Goal: Task Accomplishment & Management: Manage account settings

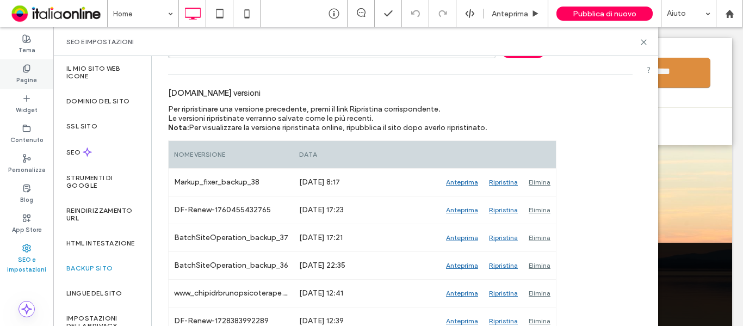
click at [27, 72] on use at bounding box center [26, 68] width 6 height 7
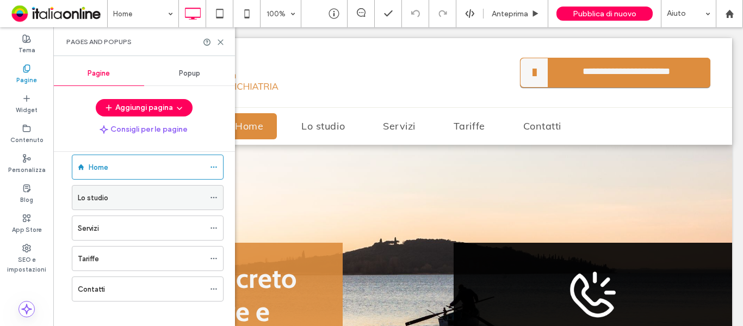
scroll to position [24, 0]
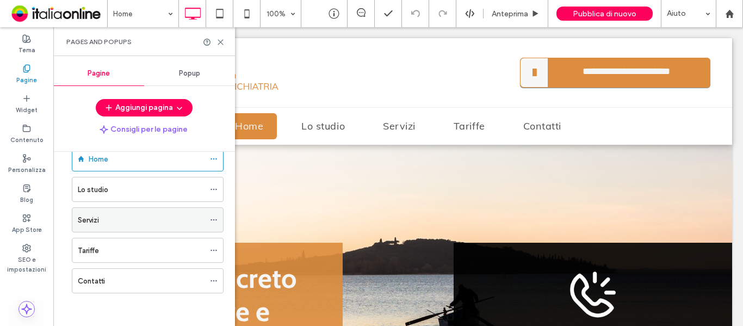
click at [216, 220] on use at bounding box center [213, 220] width 6 height 2
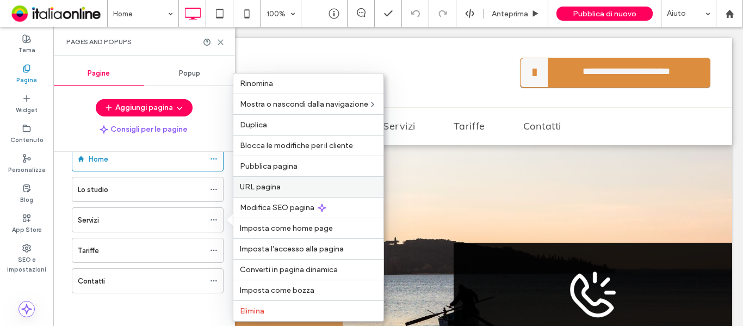
click at [260, 189] on span "URL pagina" at bounding box center [260, 186] width 41 height 9
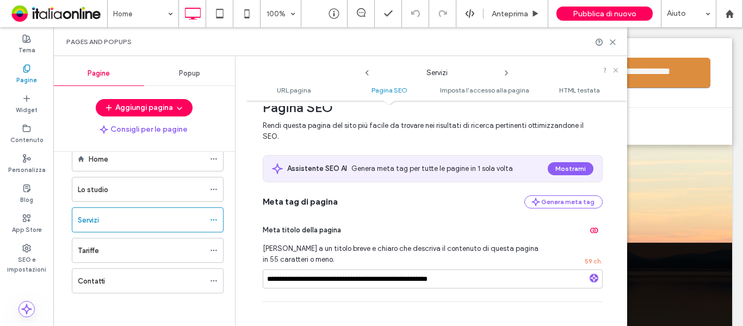
scroll to position [0, 0]
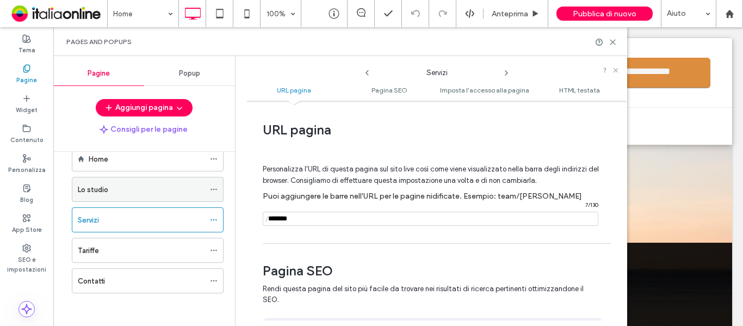
drag, startPoint x: 299, startPoint y: 220, endPoint x: 123, endPoint y: 194, distance: 178.2
click at [123, 194] on div "**********" at bounding box center [340, 191] width 574 height 270
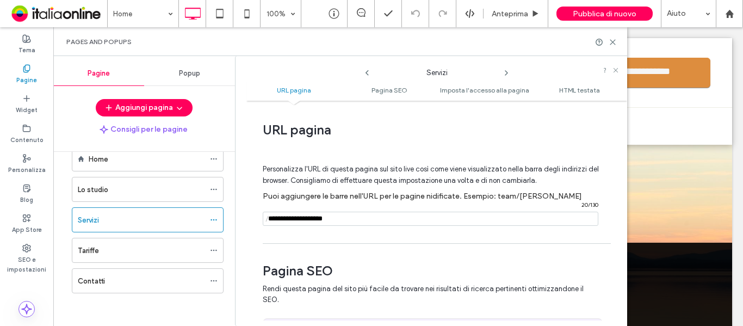
type input "**********"
click at [361, 231] on div "Personalizza l'URL di questa pagina sul sito live così come viene visualizzato …" at bounding box center [433, 189] width 340 height 95
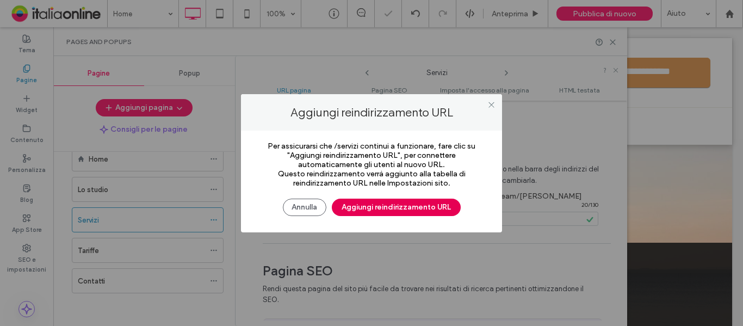
click at [369, 213] on button "Aggiungi reindirizzamento URL" at bounding box center [396, 207] width 129 height 17
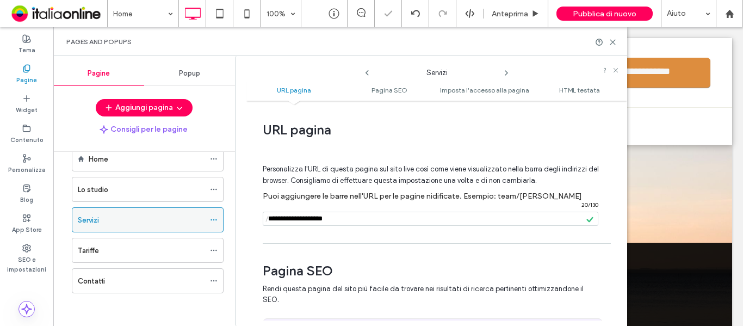
click at [215, 218] on icon at bounding box center [214, 220] width 8 height 8
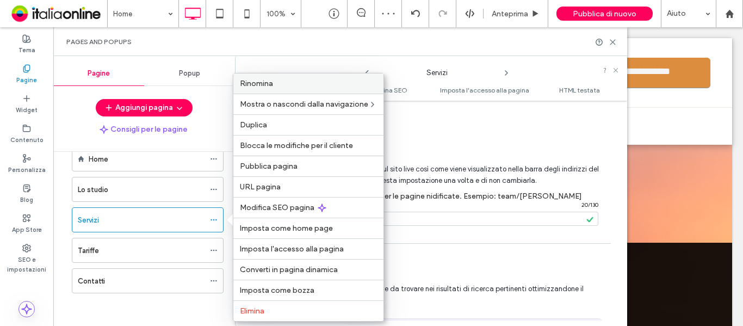
click at [283, 81] on label "Rinomina" at bounding box center [308, 83] width 137 height 9
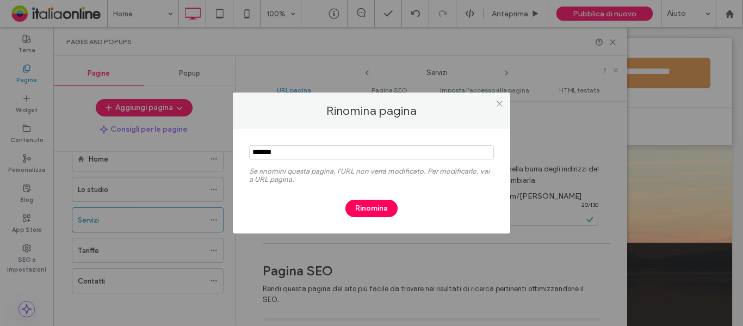
drag, startPoint x: 331, startPoint y: 154, endPoint x: 164, endPoint y: 153, distance: 167.0
click at [164, 153] on div "Rinomina pagina Se rinomini questa pagina, l'URL non verrà modificato. Per modi…" at bounding box center [371, 163] width 743 height 326
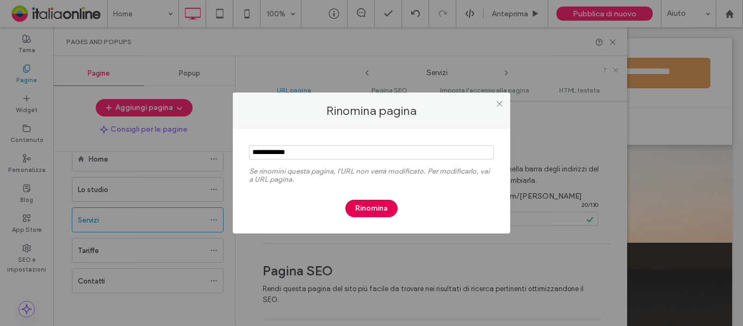
type input "**********"
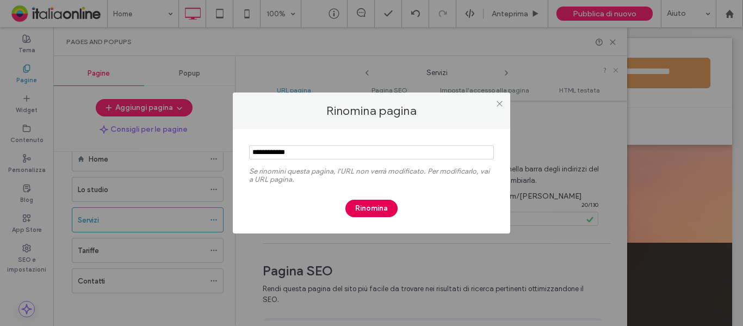
click at [369, 206] on button "Rinomina" at bounding box center [371, 208] width 52 height 17
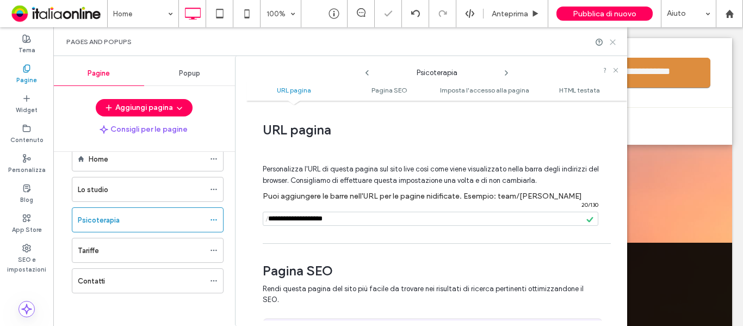
click at [614, 46] on icon at bounding box center [613, 42] width 8 height 8
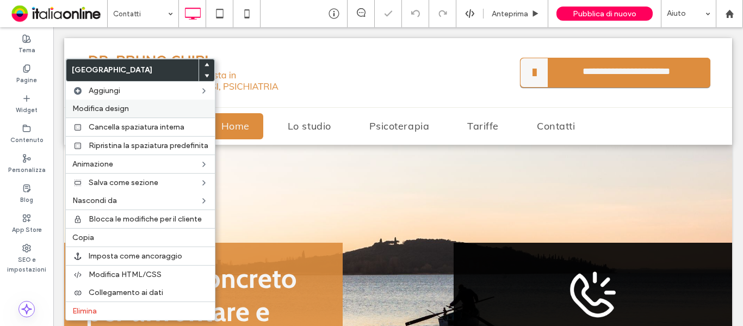
click at [108, 111] on span "Modifica design" at bounding box center [100, 108] width 57 height 9
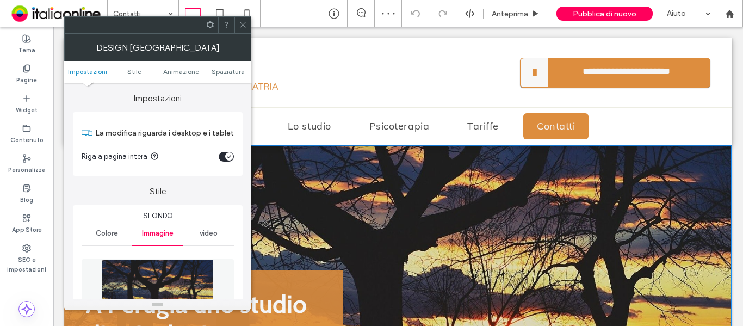
click at [171, 271] on img at bounding box center [158, 296] width 113 height 75
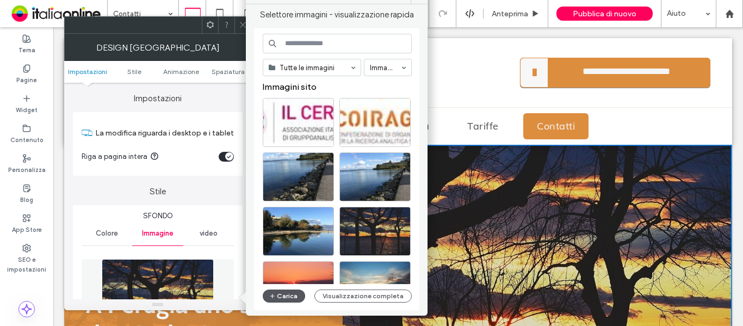
click at [277, 297] on button "Carica" at bounding box center [284, 295] width 42 height 13
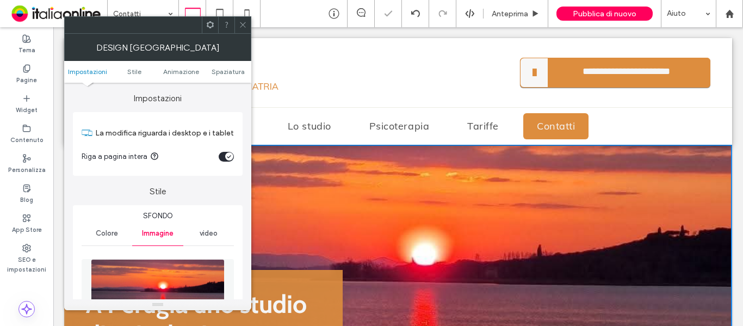
click at [242, 24] on icon at bounding box center [243, 25] width 8 height 8
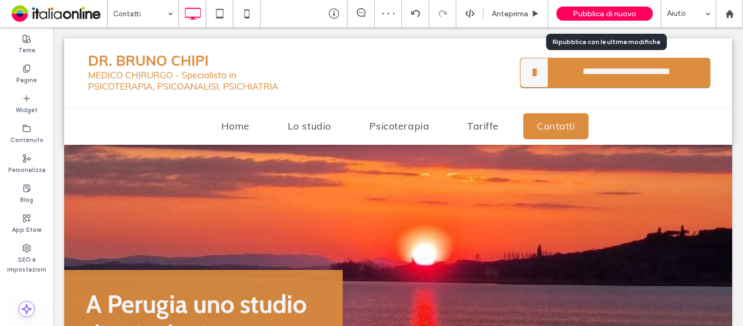
click at [608, 14] on span "Pubblica di nuovo" at bounding box center [605, 13] width 64 height 9
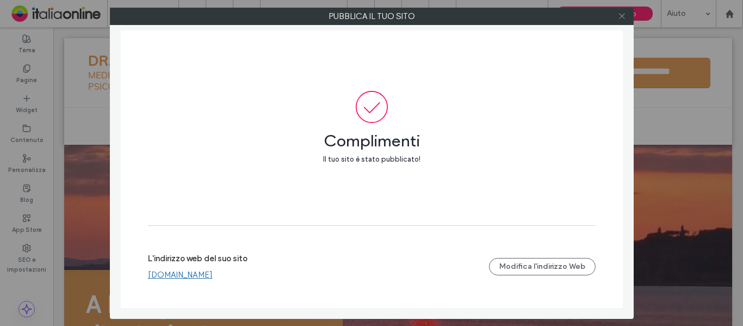
click at [623, 15] on use at bounding box center [621, 16] width 5 height 5
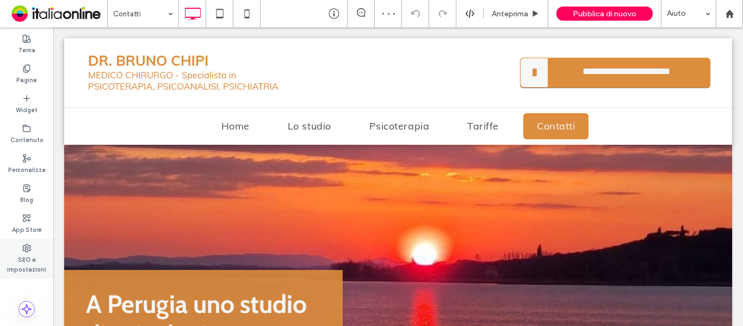
click at [30, 262] on label "SEO e impostazioni" at bounding box center [26, 263] width 53 height 22
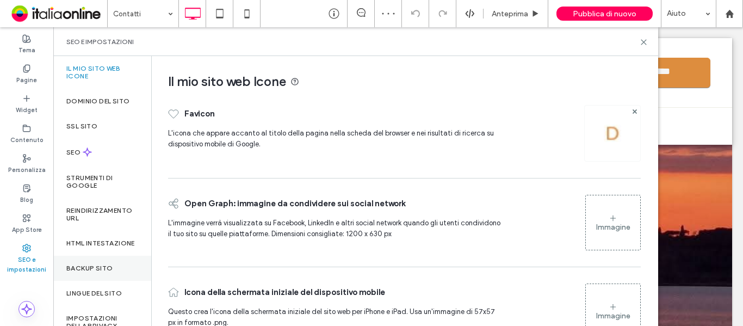
click at [73, 272] on label "Backup sito" at bounding box center [89, 268] width 46 height 8
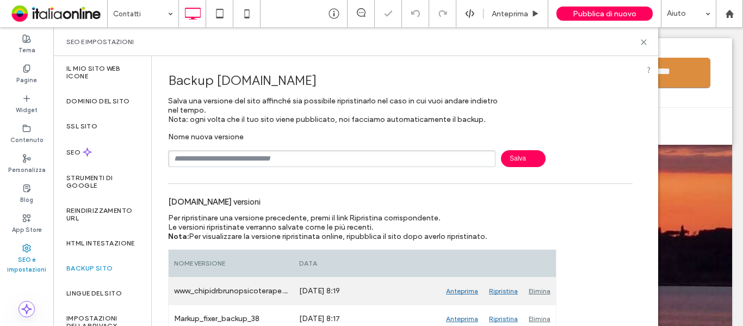
click at [538, 288] on div "Elimina" at bounding box center [539, 290] width 33 height 27
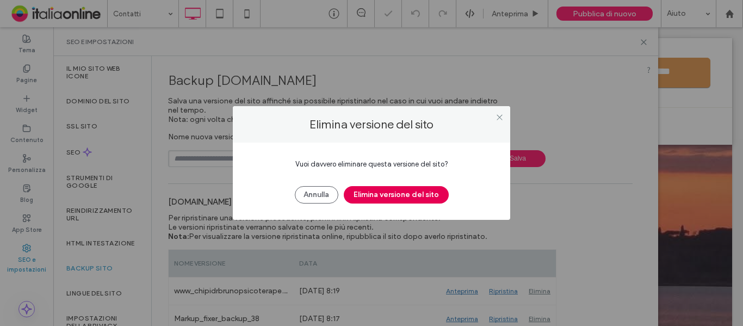
click at [401, 186] on button "Elimina versione del sito" at bounding box center [396, 194] width 105 height 17
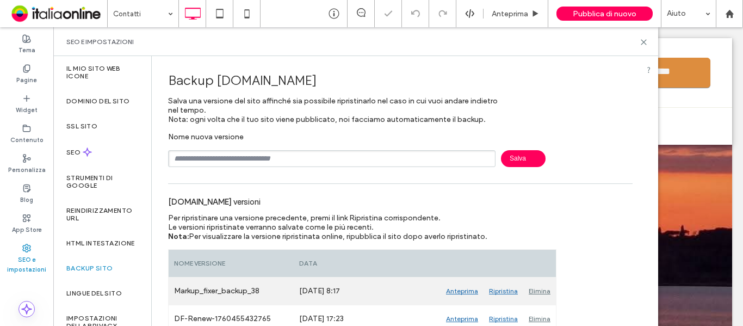
click at [533, 288] on div "Elimina" at bounding box center [539, 290] width 33 height 27
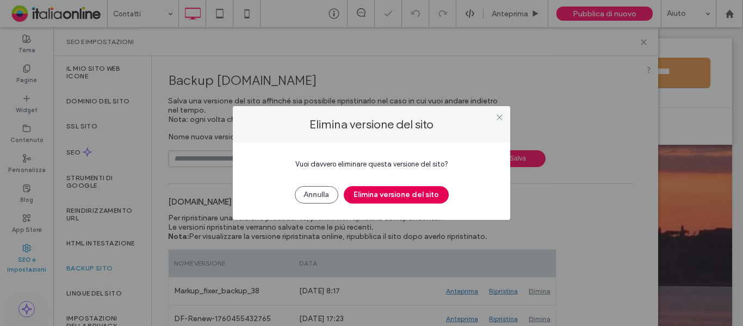
click at [377, 200] on button "Elimina versione del sito" at bounding box center [396, 194] width 105 height 17
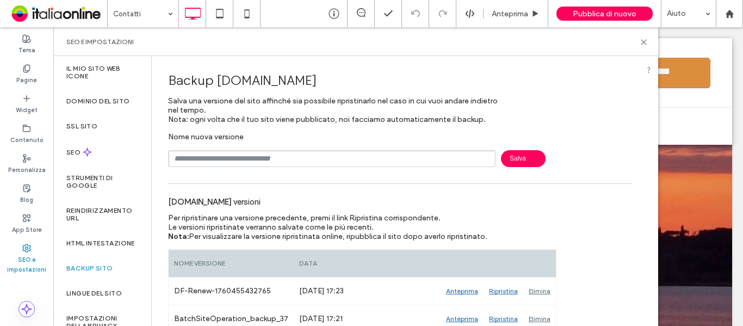
click at [326, 161] on input "text" at bounding box center [331, 158] width 327 height 17
paste input "********"
type input "**********"
click at [518, 163] on span "Salva" at bounding box center [523, 158] width 45 height 17
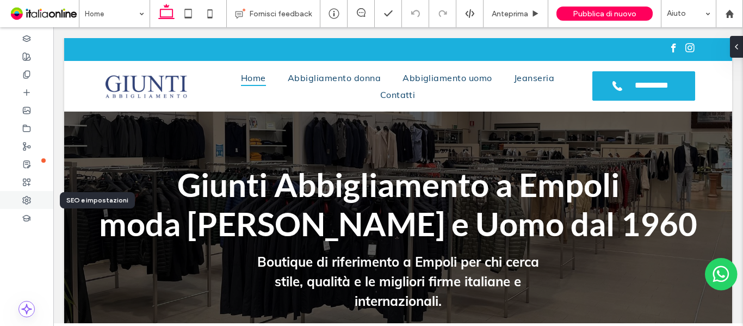
click at [26, 205] on div at bounding box center [26, 200] width 53 height 18
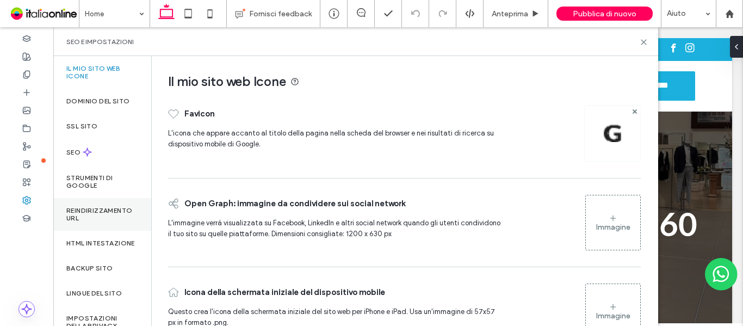
click at [97, 213] on label "Reindirizzamento URL" at bounding box center [102, 214] width 72 height 15
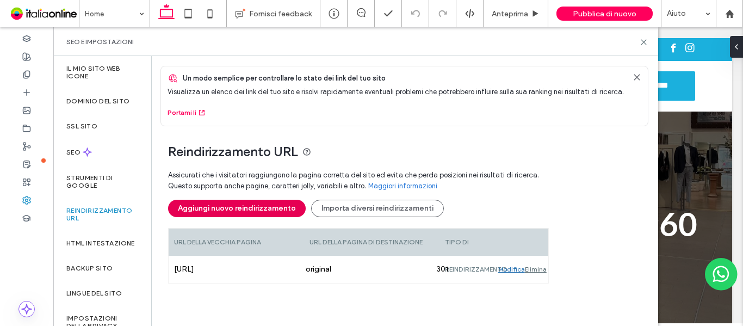
click at [256, 209] on button "Aggiungi nuovo reindirizzamento" at bounding box center [237, 208] width 138 height 17
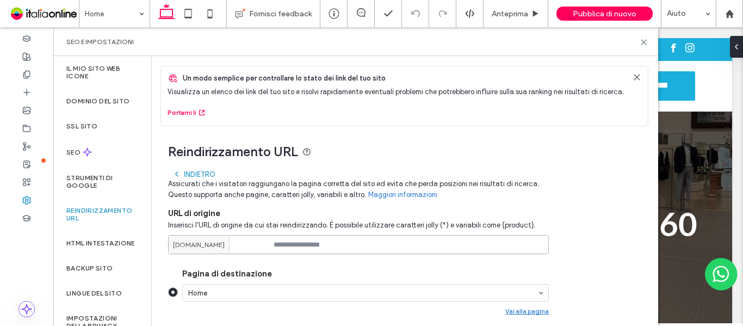
click at [354, 253] on input at bounding box center [358, 244] width 381 height 19
paste input "*********"
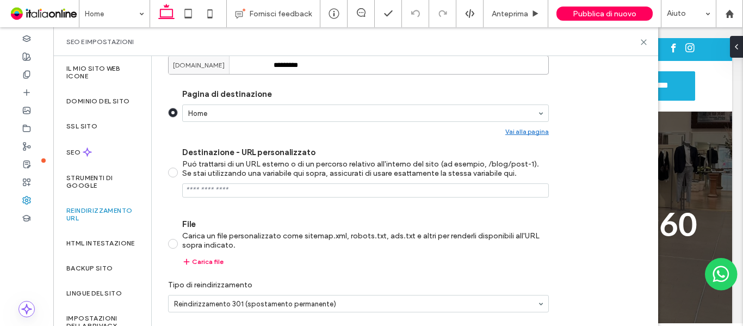
scroll to position [218, 0]
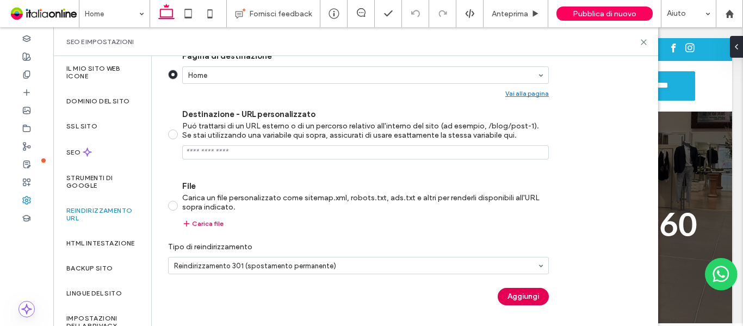
type input "*********"
click at [520, 298] on button "Aggiungi" at bounding box center [523, 296] width 51 height 17
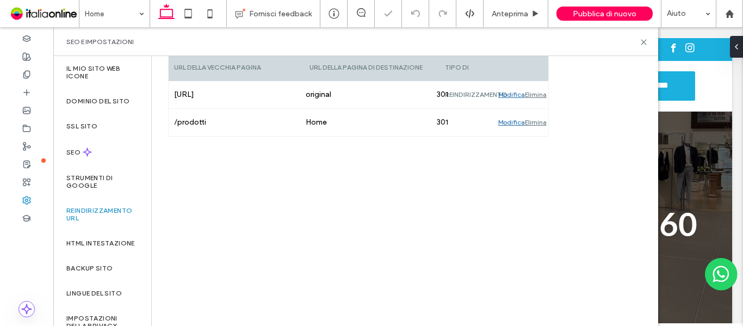
scroll to position [175, 0]
click at [602, 12] on span "Pubblica di nuovo" at bounding box center [605, 13] width 64 height 9
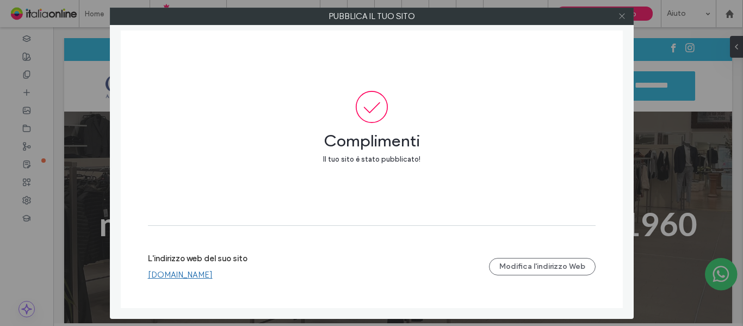
click at [622, 18] on icon at bounding box center [622, 16] width 8 height 8
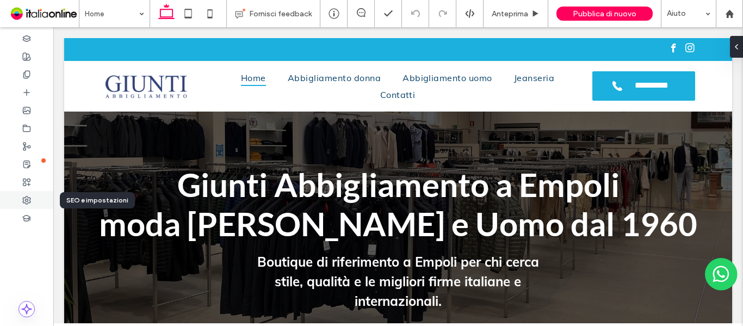
click at [27, 202] on icon at bounding box center [26, 200] width 9 height 9
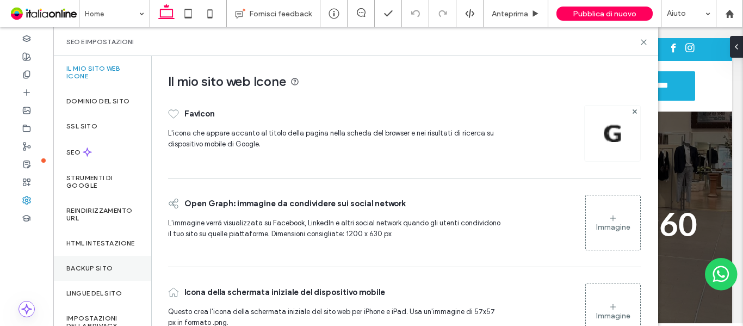
click at [75, 272] on label "Backup sito" at bounding box center [89, 268] width 46 height 8
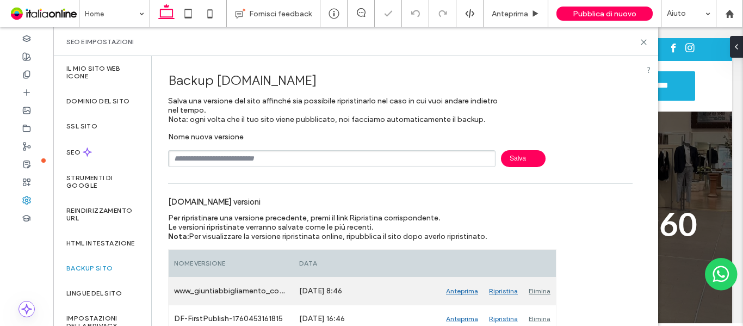
click at [531, 288] on div "Elimina" at bounding box center [539, 290] width 33 height 27
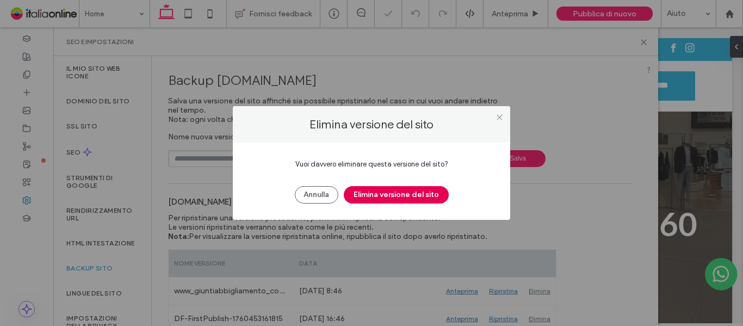
click at [422, 201] on button "Elimina versione del sito" at bounding box center [396, 194] width 105 height 17
